Goal: Information Seeking & Learning: Learn about a topic

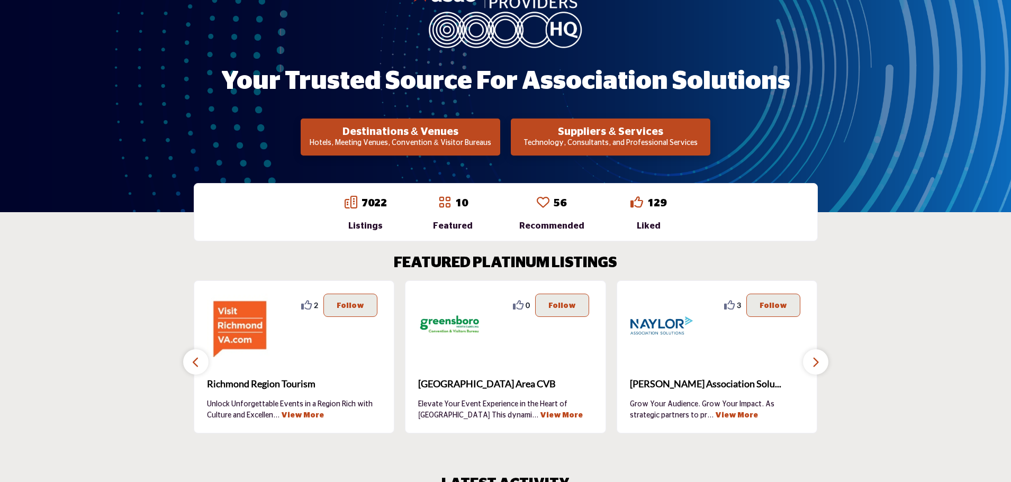
scroll to position [265, 0]
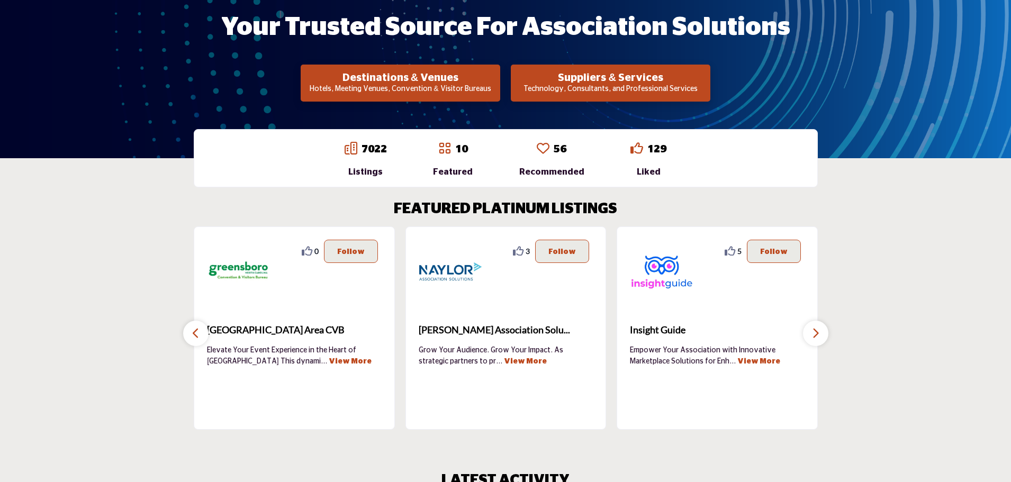
click at [617, 85] on p "Technology, Consultants, and Professional Services" at bounding box center [610, 89] width 193 height 11
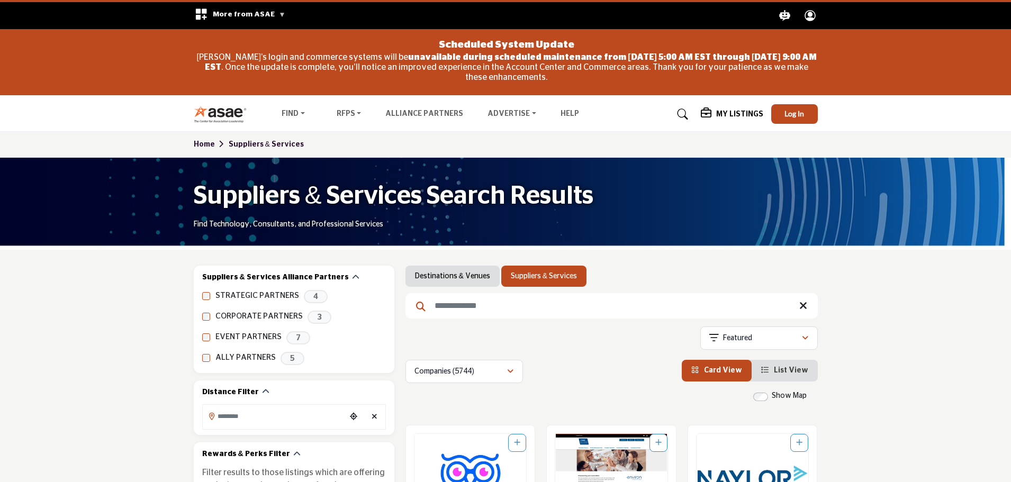
scroll to position [159, 0]
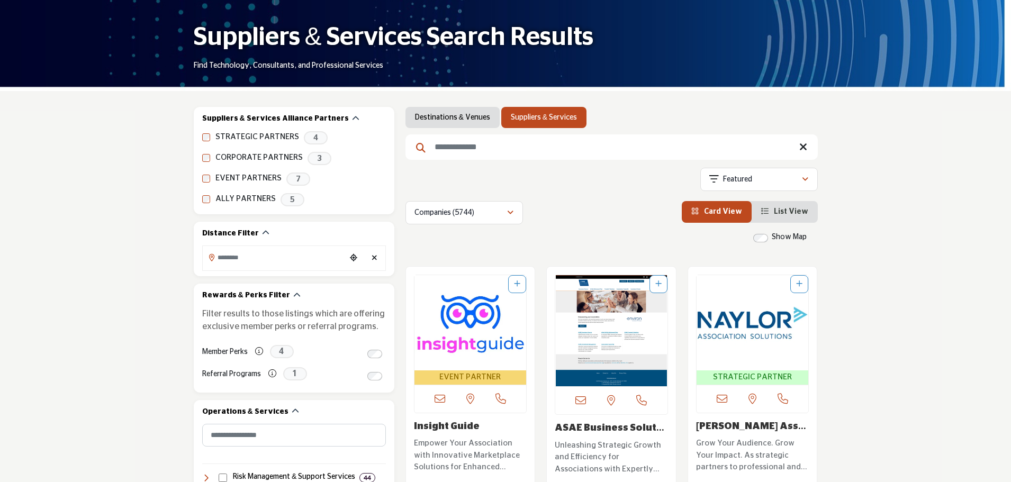
click at [473, 156] on input "Search Keyword" at bounding box center [611, 146] width 412 height 25
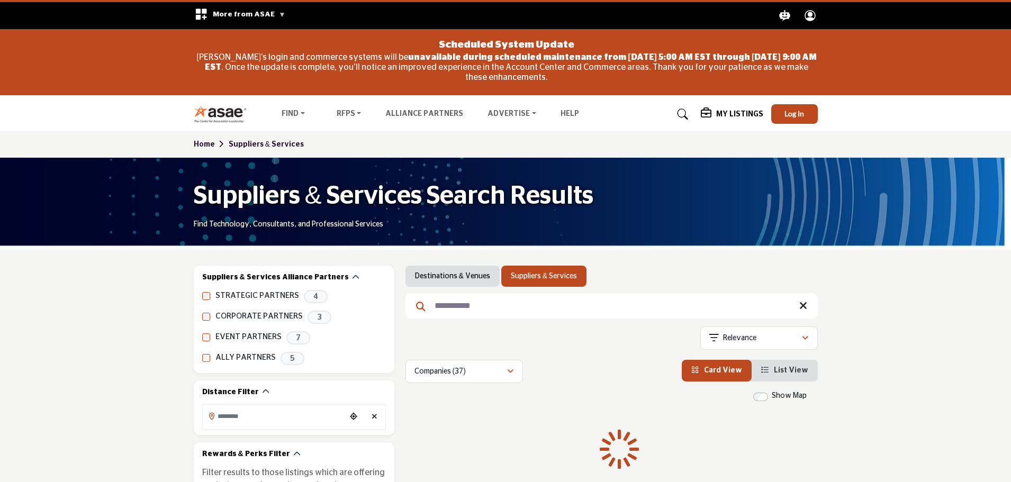
type input "**********"
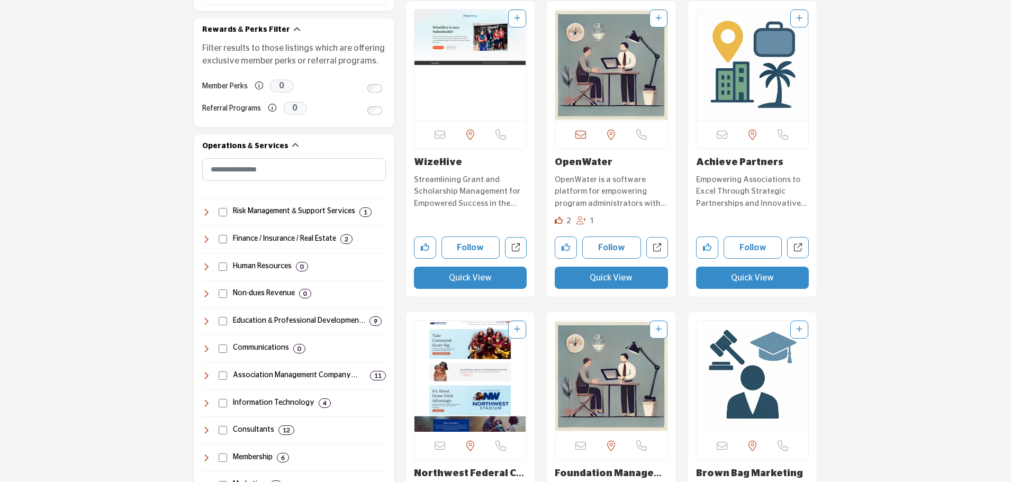
scroll to position [265, 0]
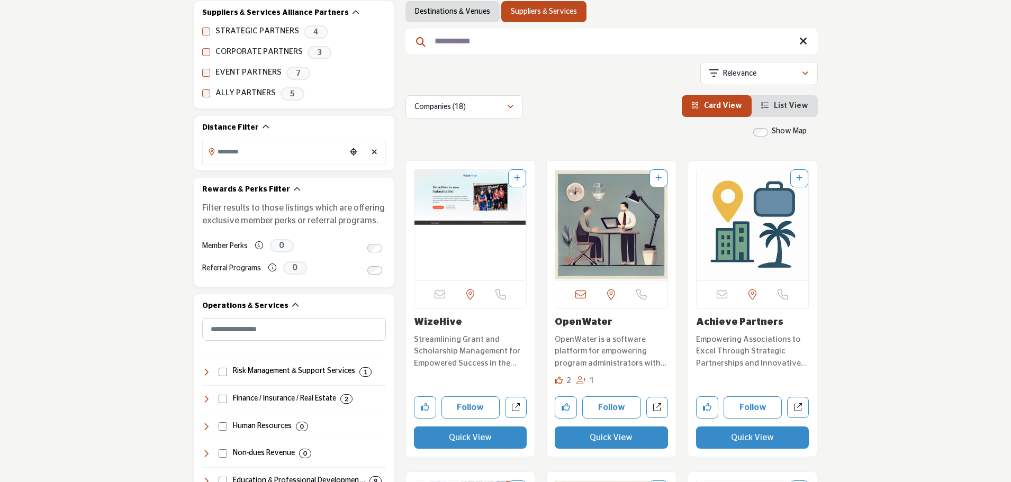
click at [589, 225] on img "Open Listing in new tab" at bounding box center [611, 224] width 112 height 111
click at [600, 435] on button "Quick View" at bounding box center [611, 438] width 113 height 22
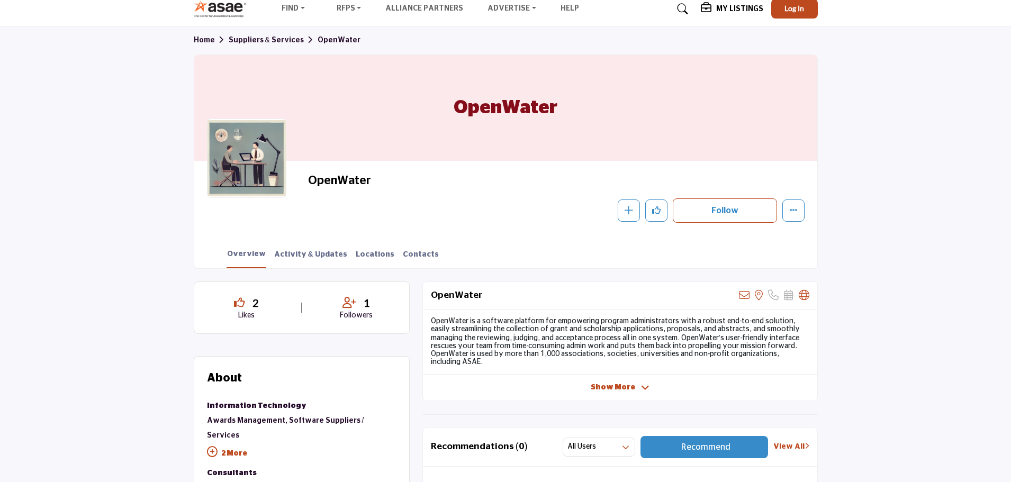
scroll to position [106, 0]
